Goal: Find specific page/section: Find specific page/section

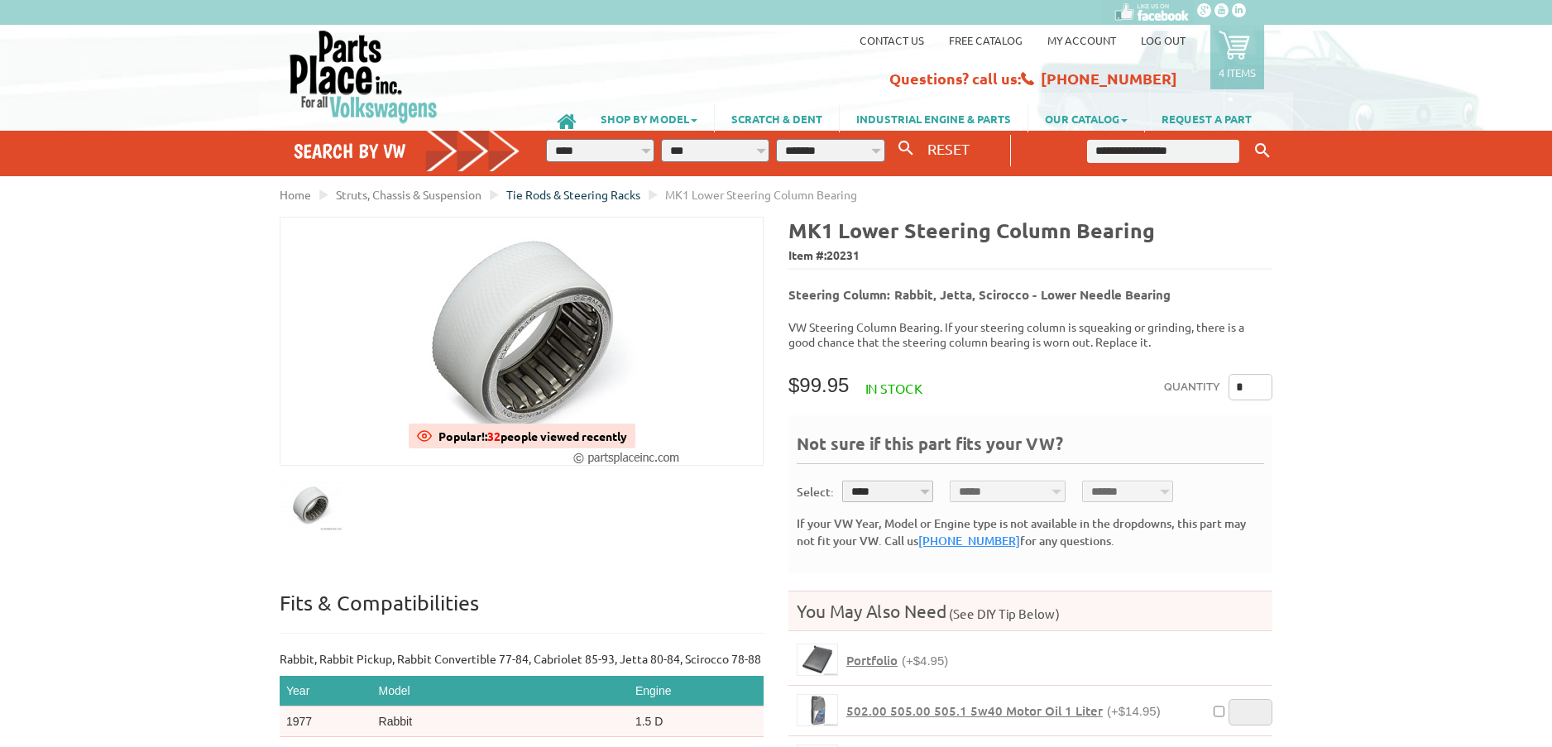
click at [570, 192] on span "Tie Rods & Steering Racks" at bounding box center [573, 194] width 134 height 15
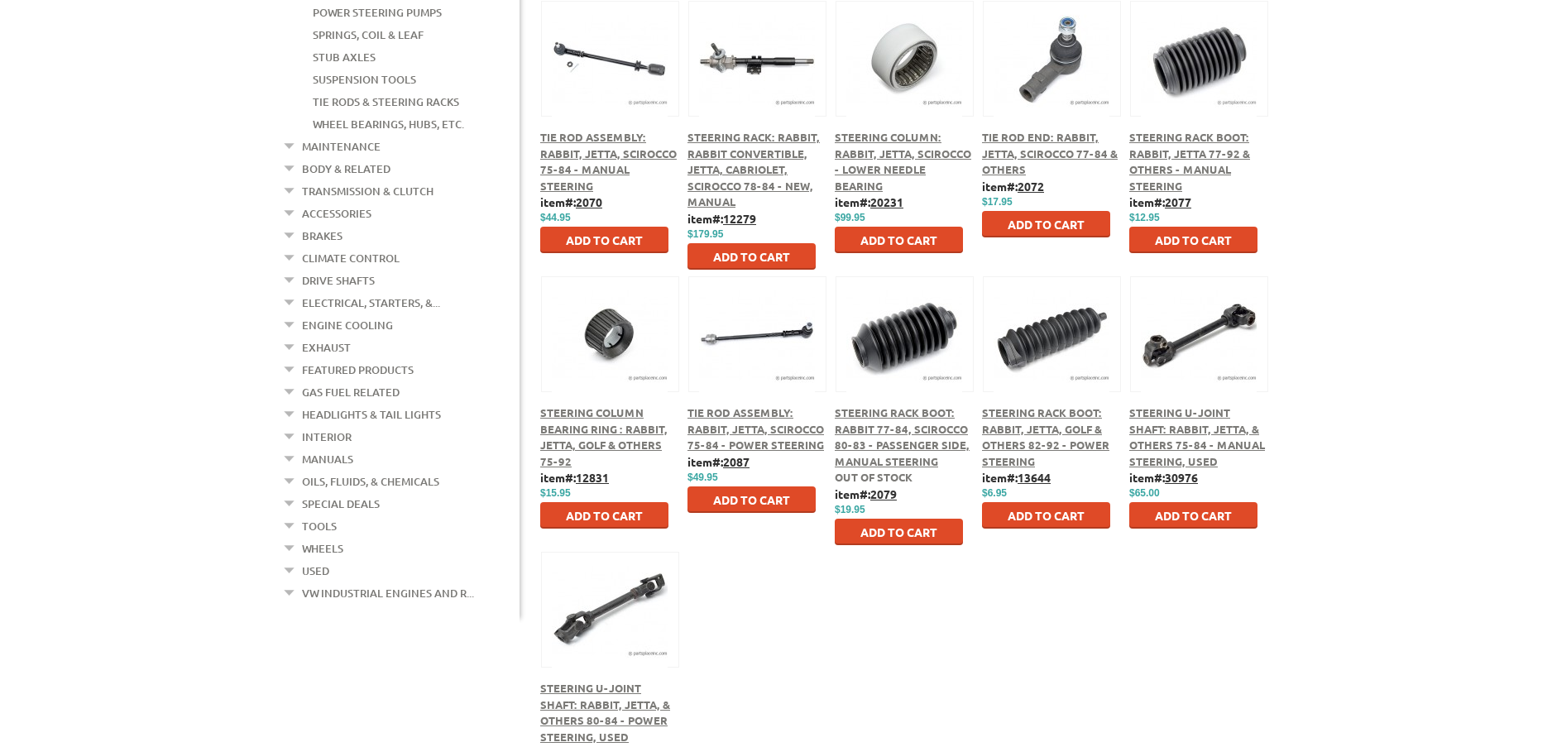
scroll to position [579, 0]
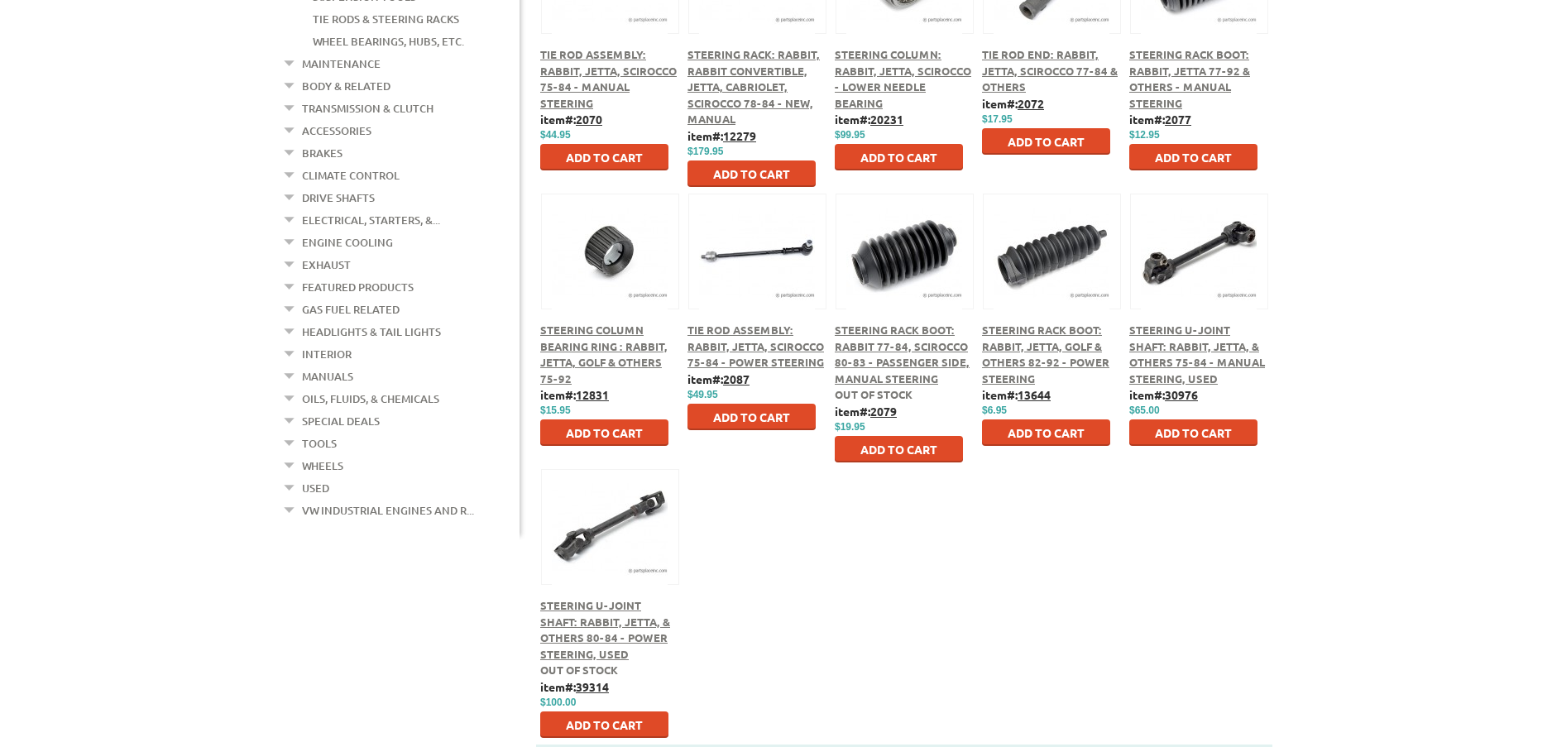
click at [317, 477] on link "Used" at bounding box center [315, 488] width 27 height 22
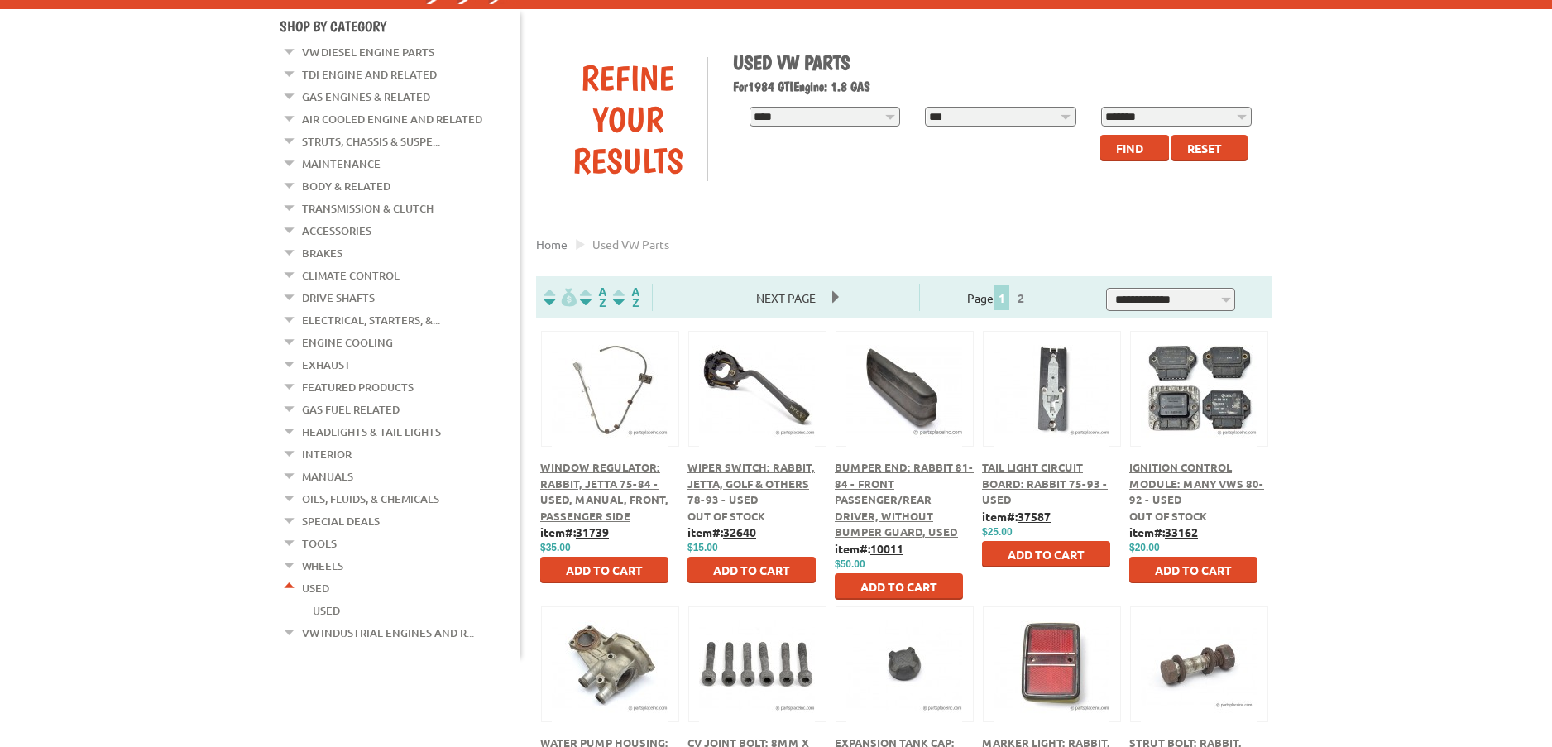
scroll to position [165, 0]
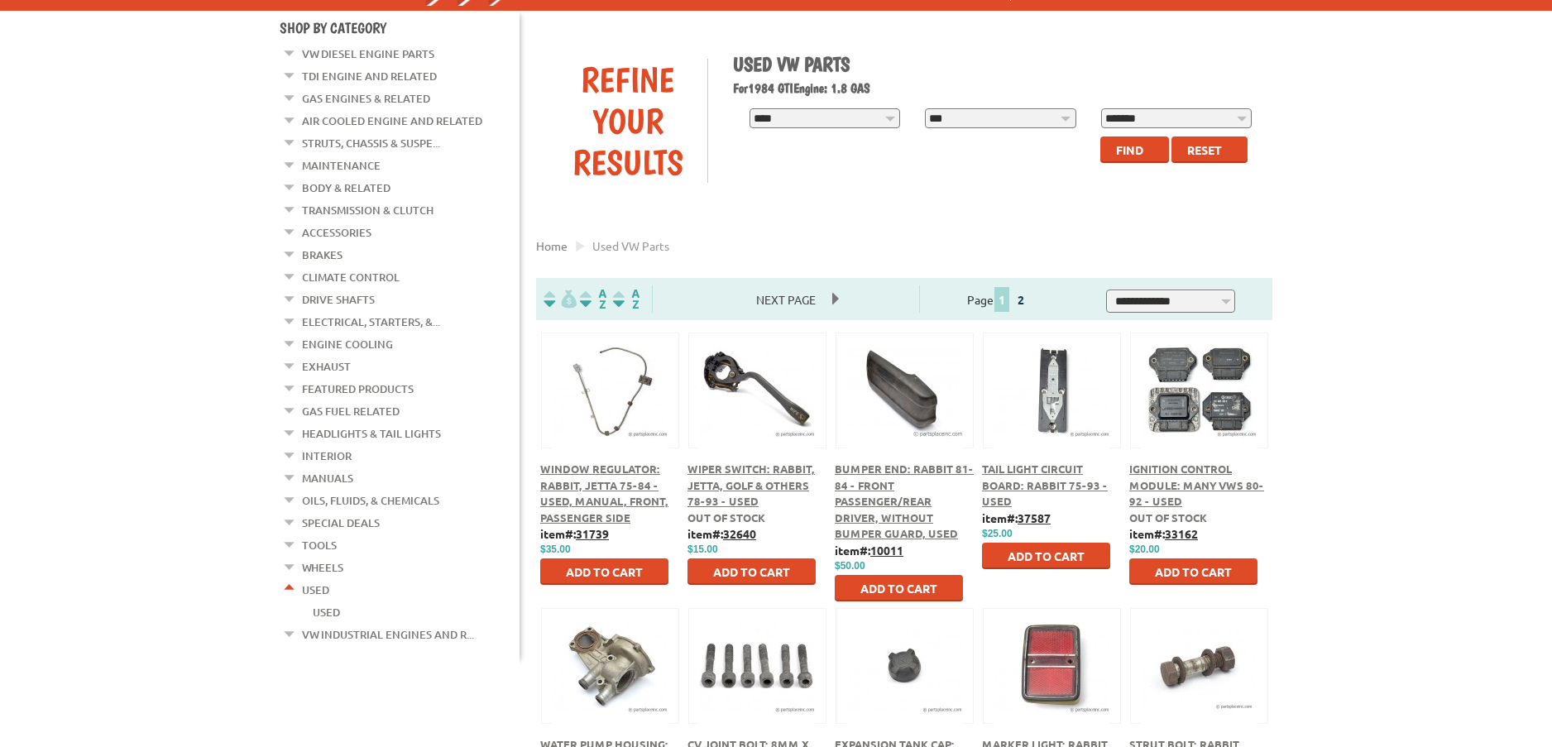
click at [1028, 299] on link "2" at bounding box center [1020, 299] width 15 height 15
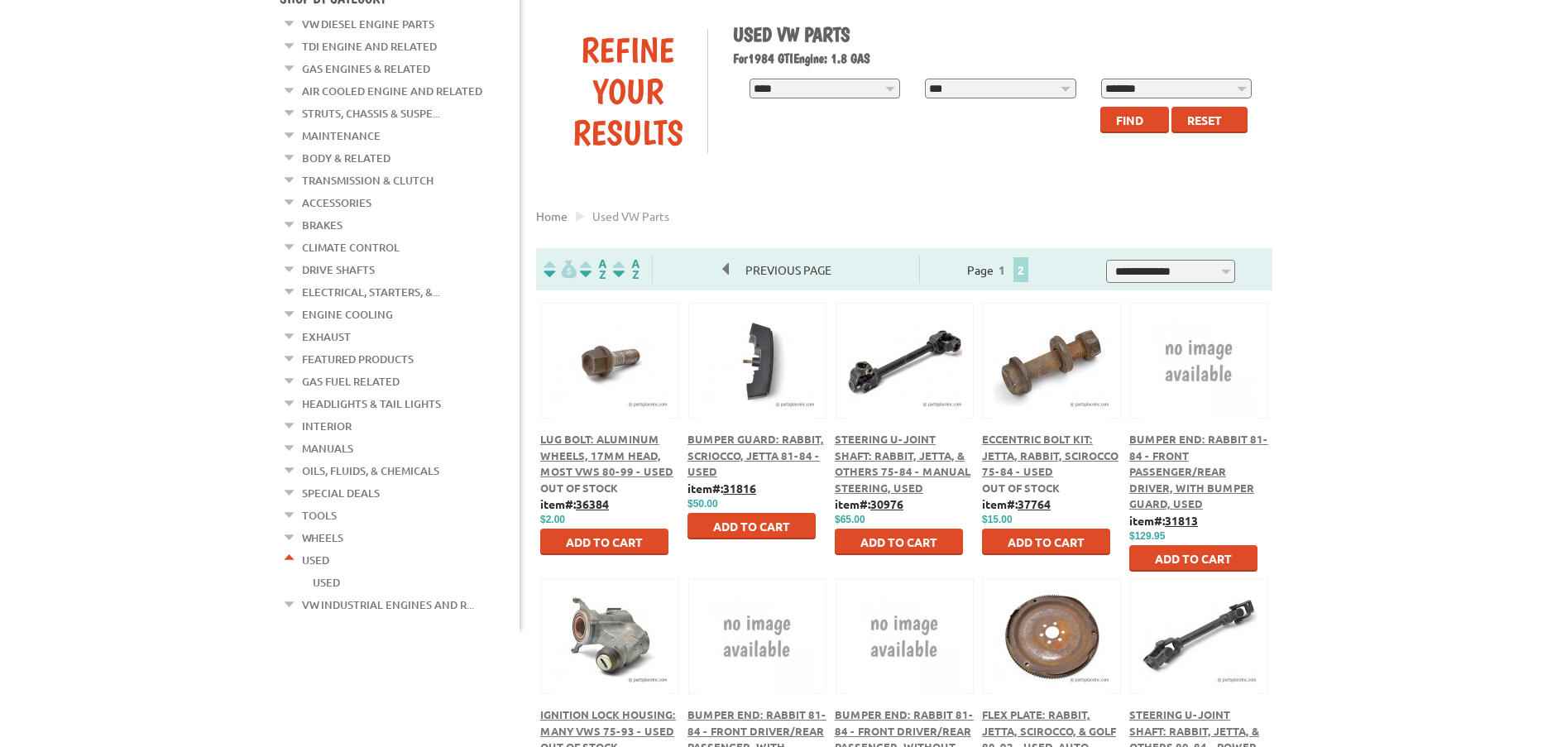
scroll to position [165, 0]
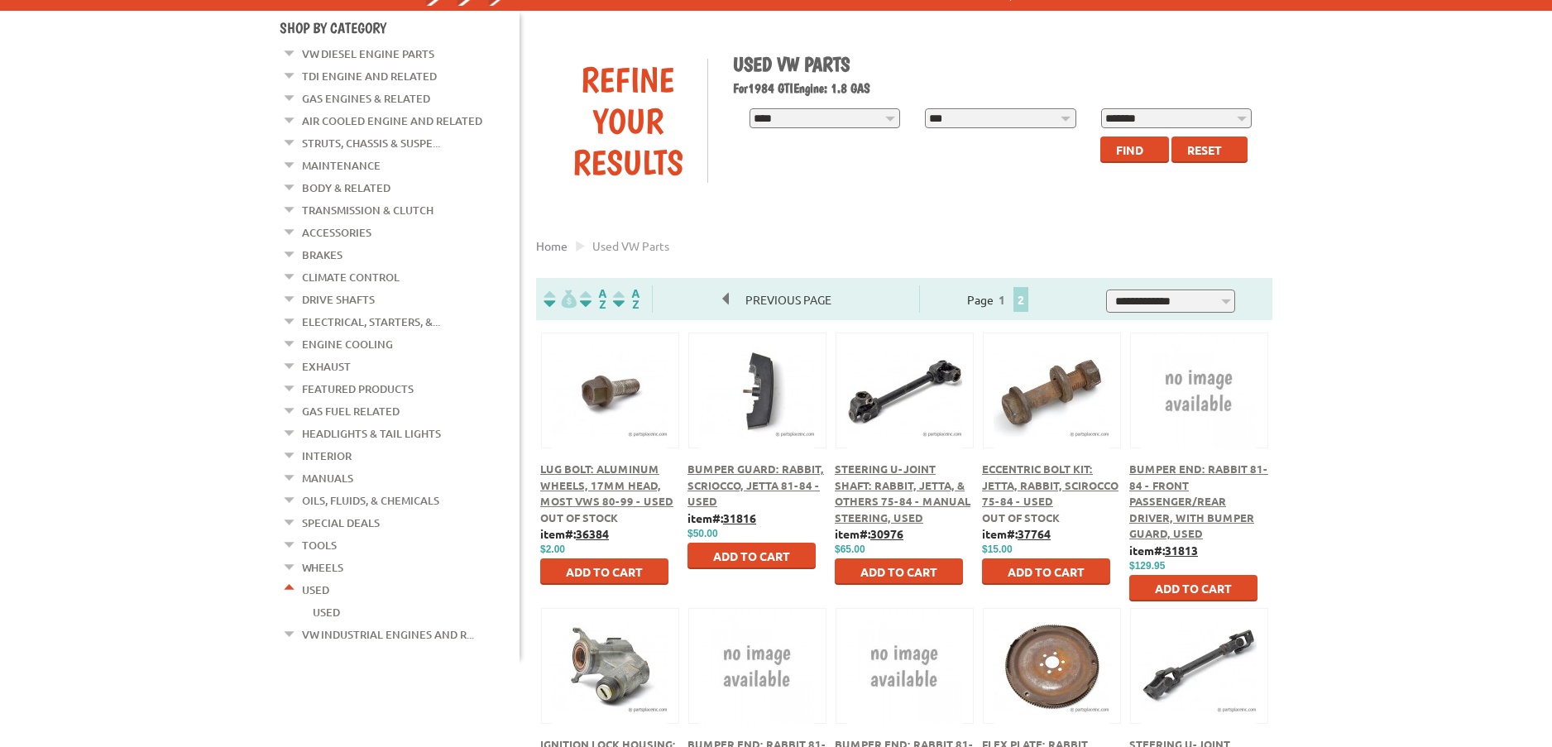
click at [322, 467] on link "Manuals" at bounding box center [327, 478] width 51 height 22
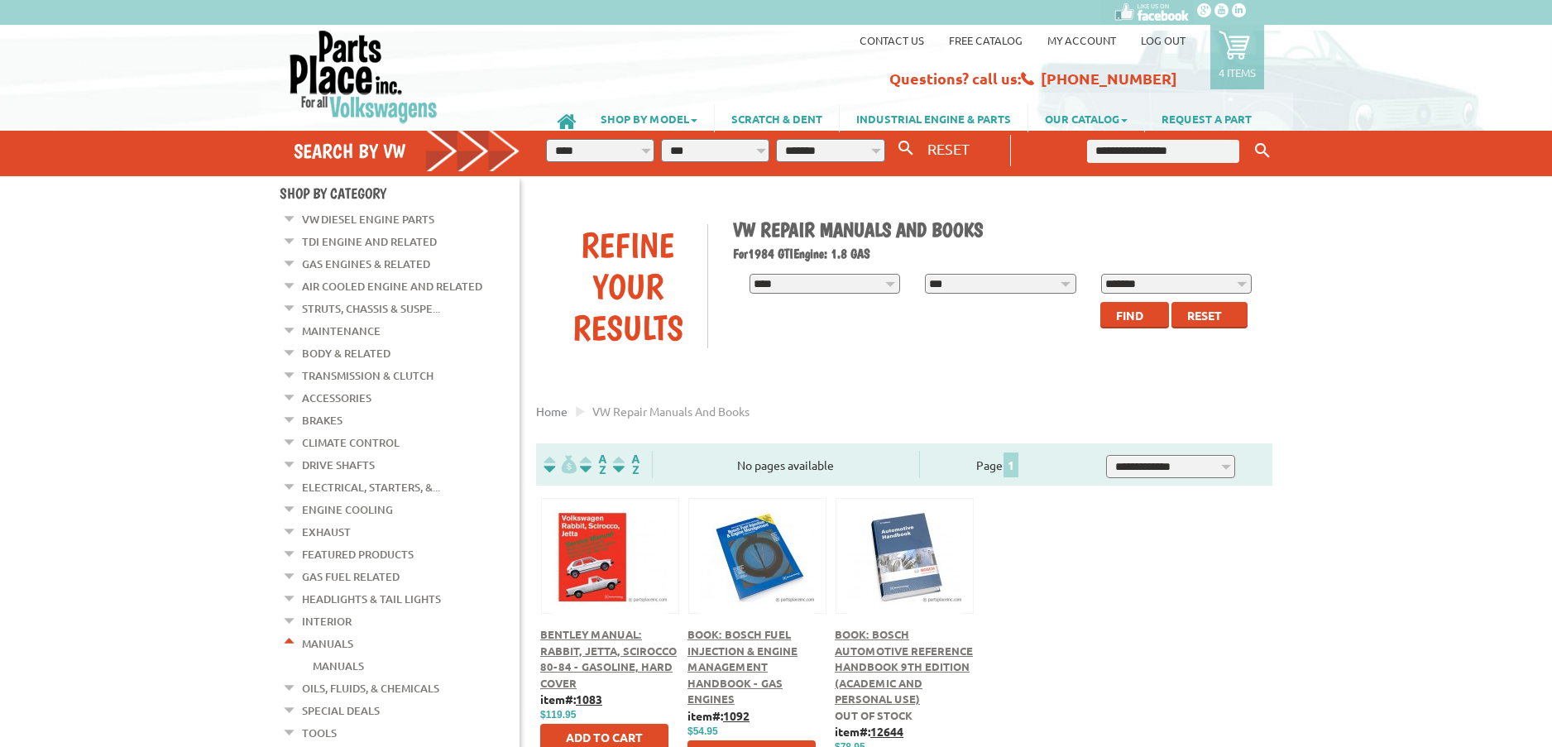
click at [311, 410] on link "Brakes" at bounding box center [322, 420] width 41 height 22
